Goal: Task Accomplishment & Management: Use online tool/utility

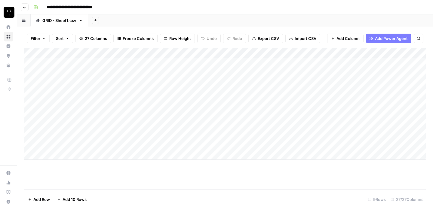
click at [352, 63] on div "Add Column" at bounding box center [225, 104] width 402 height 112
click at [410, 61] on div "Add Column" at bounding box center [225, 104] width 402 height 112
click at [335, 64] on div "Add Column" at bounding box center [225, 104] width 402 height 112
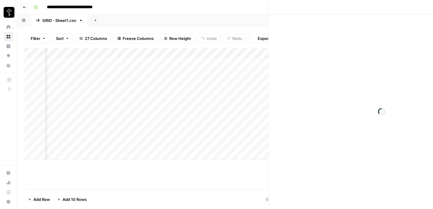
scroll to position [0, 174]
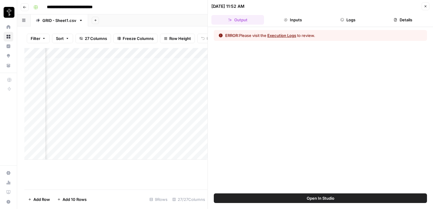
click at [424, 5] on icon "button" at bounding box center [426, 7] width 4 height 4
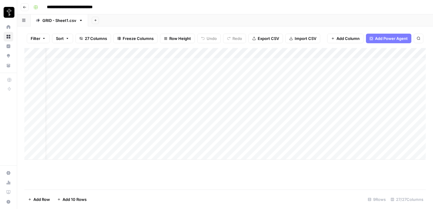
scroll to position [0, 13]
